Goal: Information Seeking & Learning: Learn about a topic

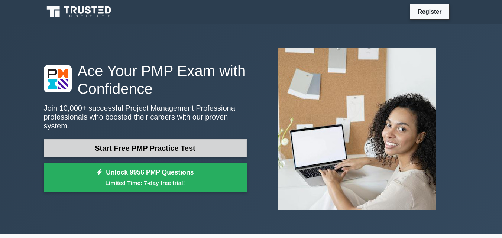
click at [174, 147] on link "Start Free PMP Practice Test" at bounding box center [145, 148] width 203 height 18
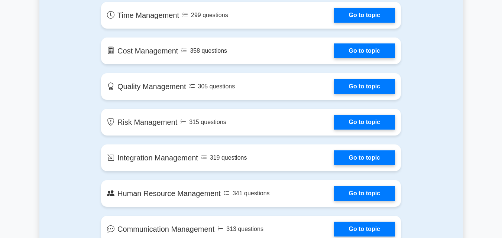
scroll to position [520, 0]
